Goal: Task Accomplishment & Management: Complete application form

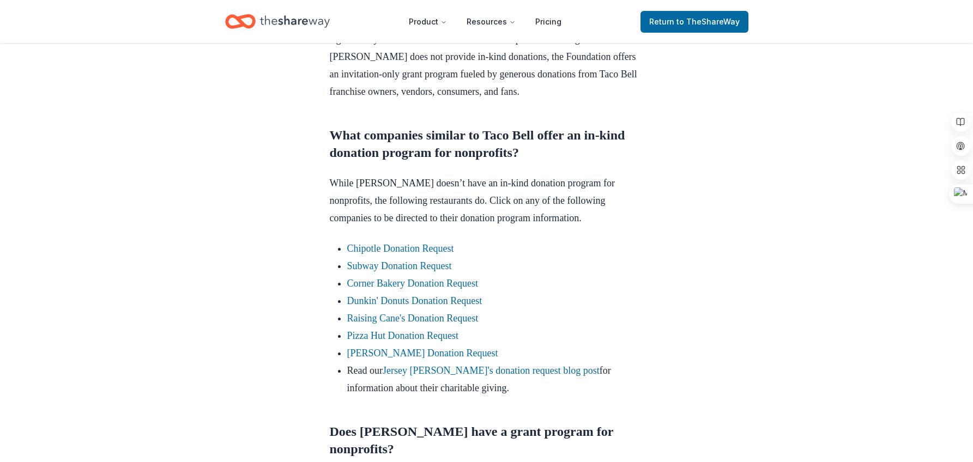
scroll to position [600, 0]
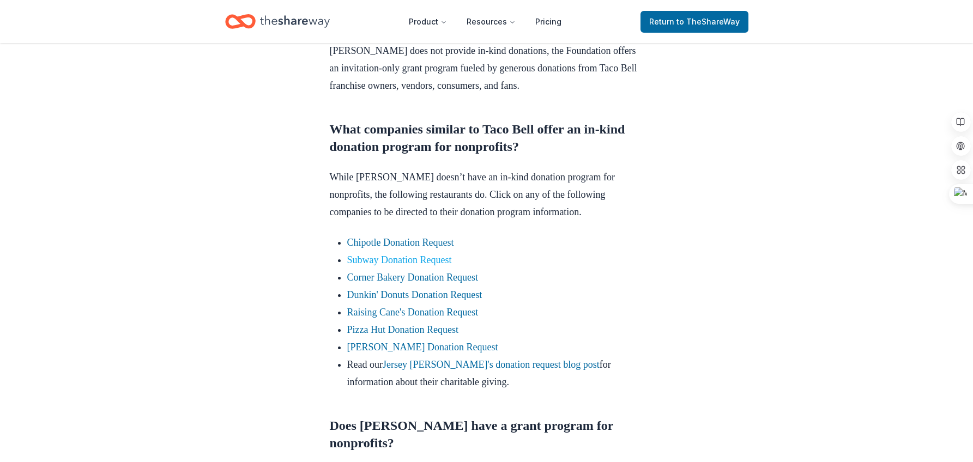
click at [419, 265] on link "Subway Donation Request" at bounding box center [399, 260] width 105 height 11
click at [412, 265] on link "Subway Donation Request" at bounding box center [399, 260] width 105 height 11
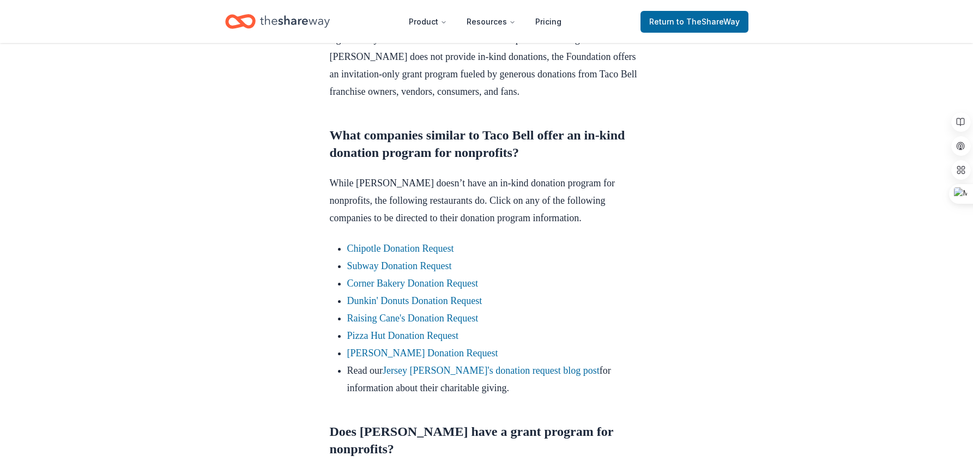
scroll to position [654, 0]
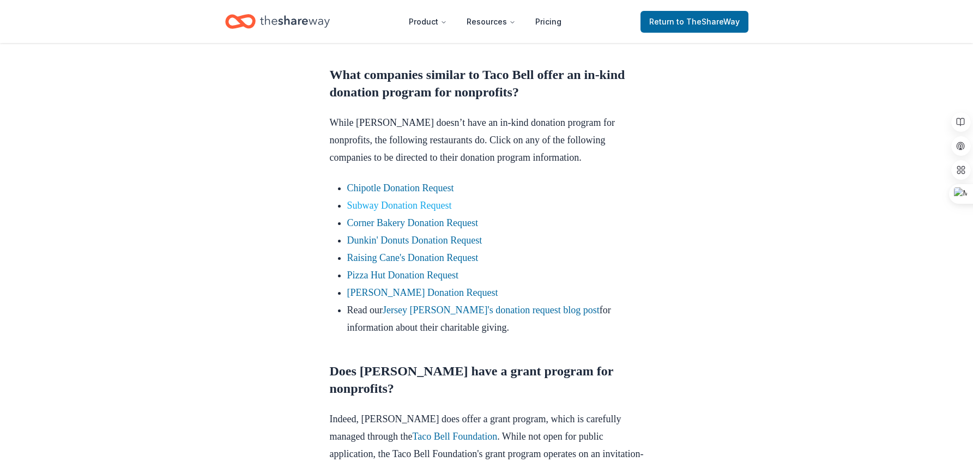
click at [395, 211] on link "Subway Donation Request" at bounding box center [399, 205] width 105 height 11
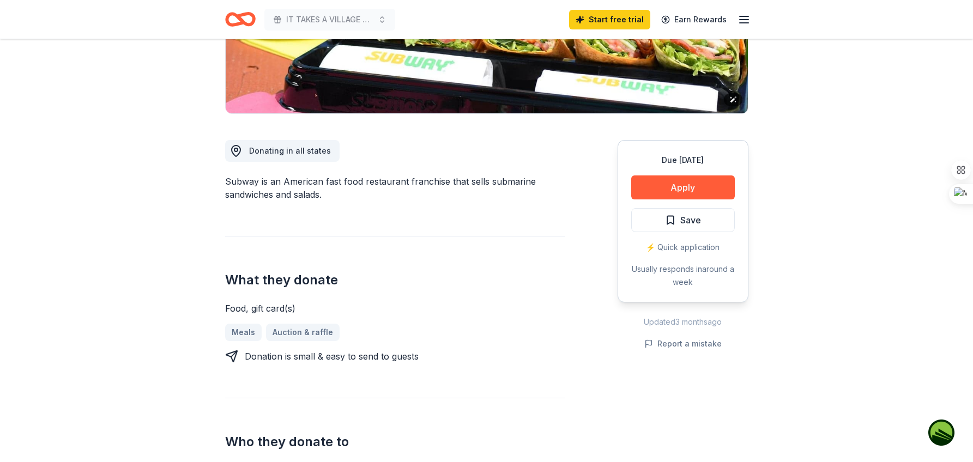
scroll to position [218, 0]
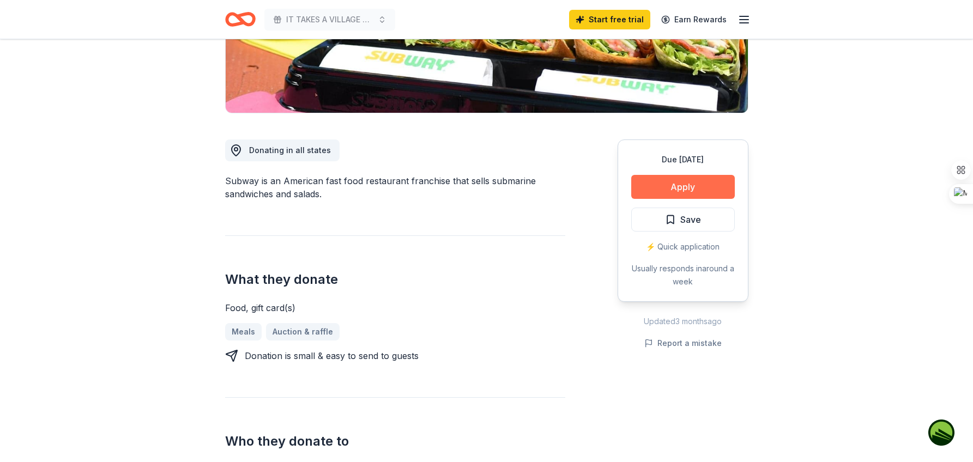
click at [681, 185] on button "Apply" at bounding box center [683, 187] width 104 height 24
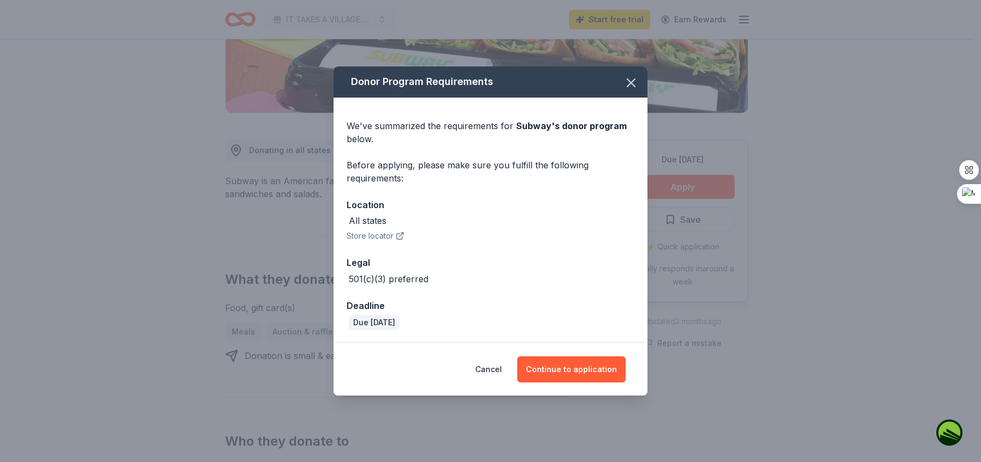
click at [383, 239] on button "Store locator" at bounding box center [376, 235] width 58 height 13
click at [634, 86] on icon "button" at bounding box center [631, 83] width 8 height 8
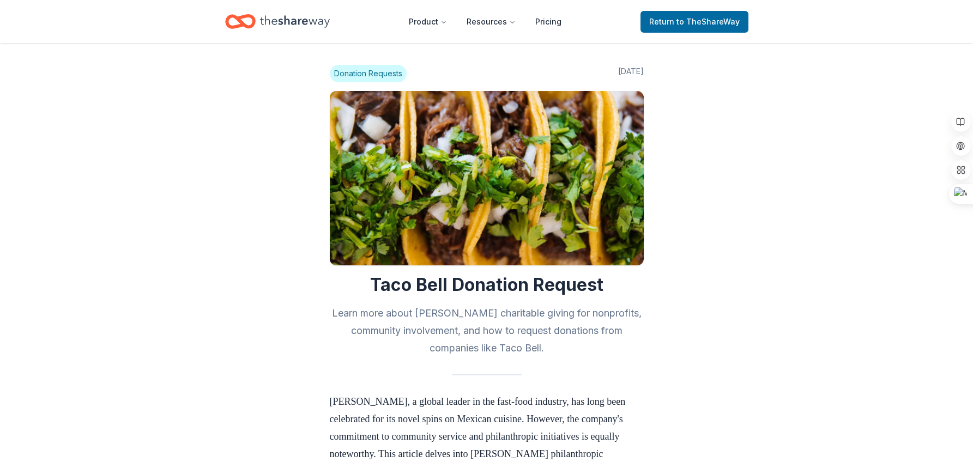
scroll to position [651, 0]
